Goal: Navigation & Orientation: Find specific page/section

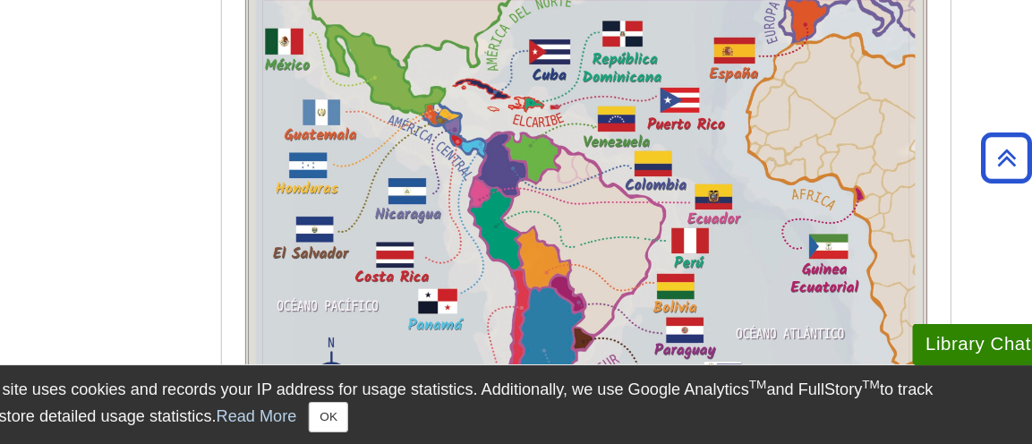
scroll to position [2665, 0]
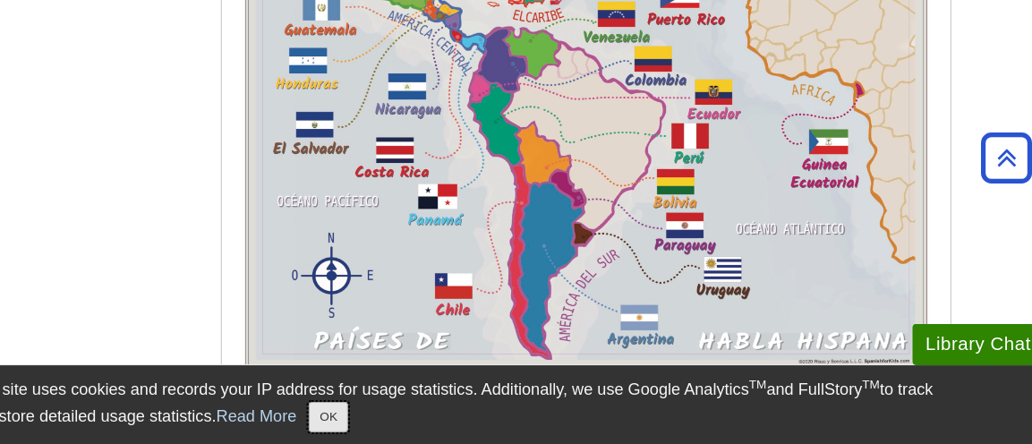
click at [409, 415] on button "OK" at bounding box center [400, 419] width 35 height 27
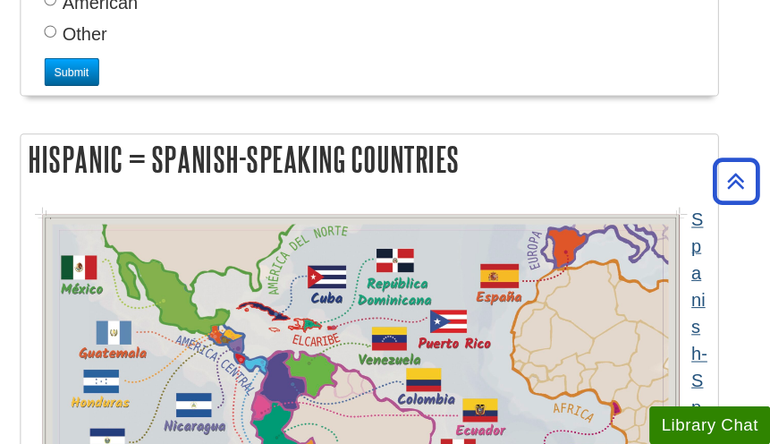
scroll to position [2456, 0]
